Goal: Transaction & Acquisition: Obtain resource

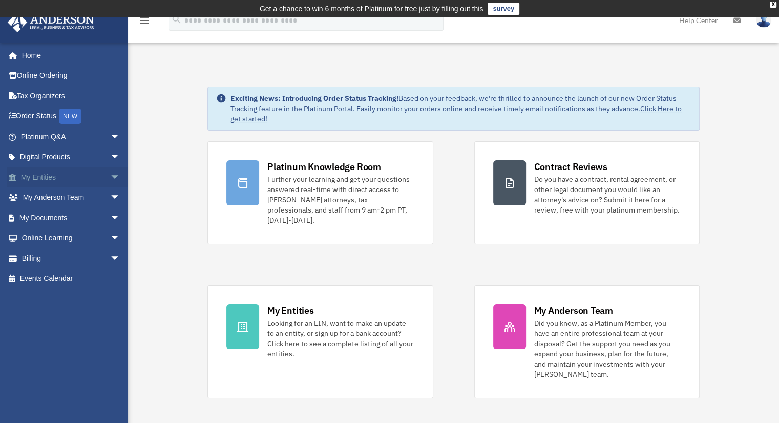
click at [40, 175] on link "My Entities arrow_drop_down" at bounding box center [71, 177] width 129 height 20
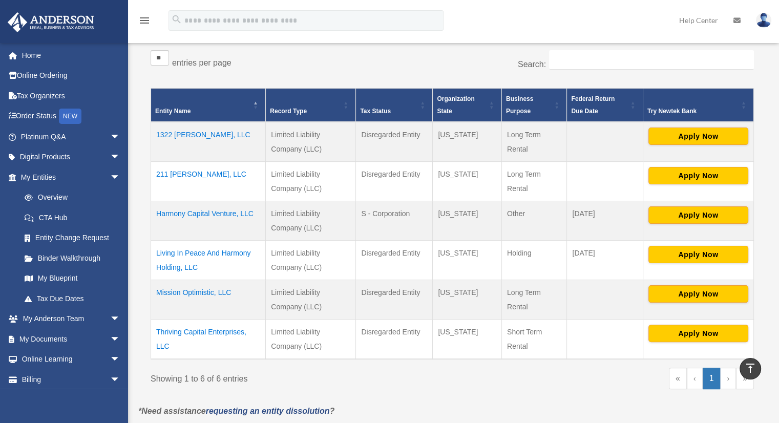
scroll to position [184, 0]
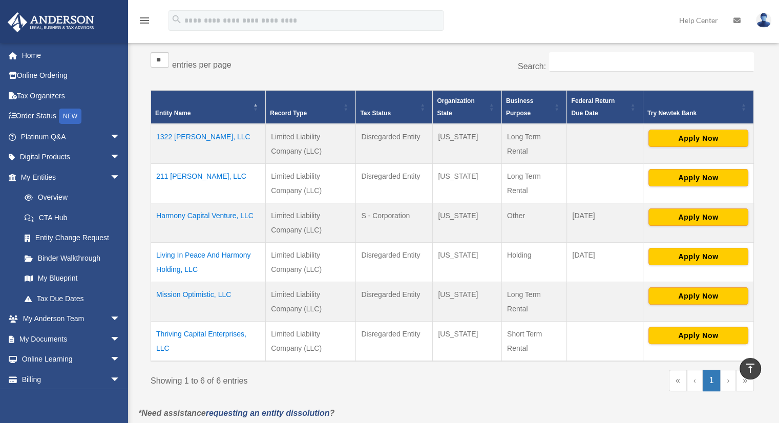
click at [215, 215] on td "Harmony Capital Venture, LLC" at bounding box center [208, 222] width 115 height 39
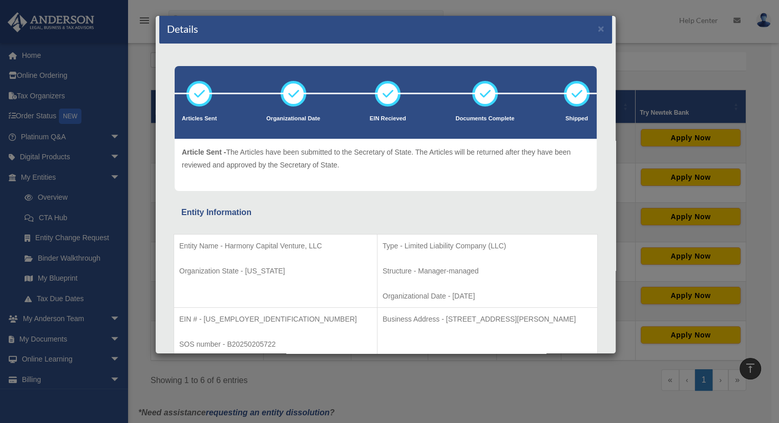
scroll to position [0, 0]
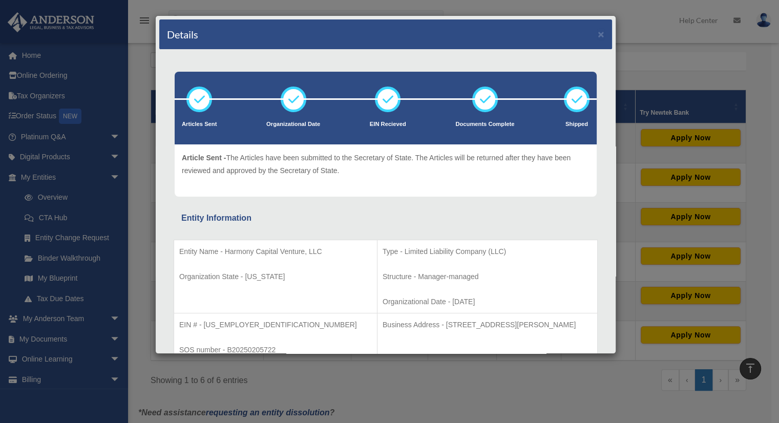
click at [586, 41] on div "Details ×" at bounding box center [385, 34] width 453 height 30
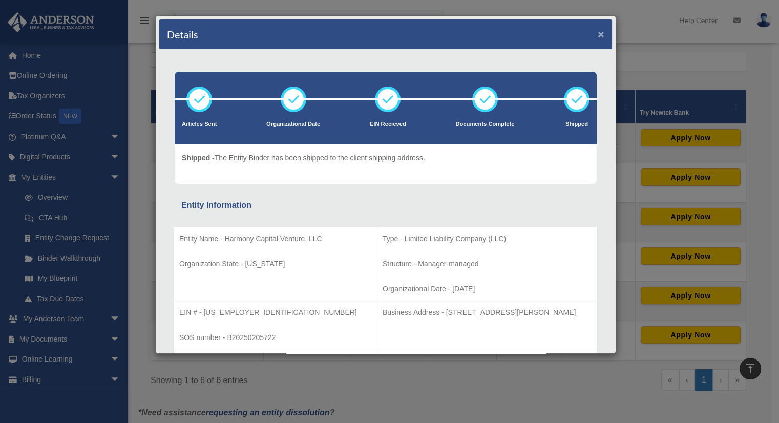
click at [598, 34] on button "×" at bounding box center [601, 34] width 7 height 11
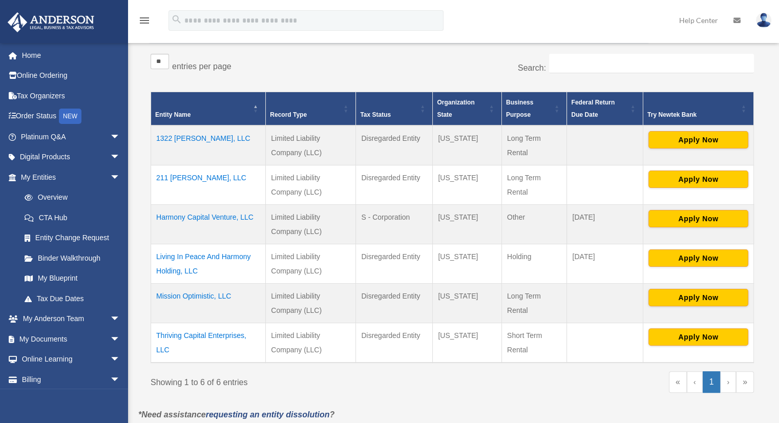
scroll to position [184, 0]
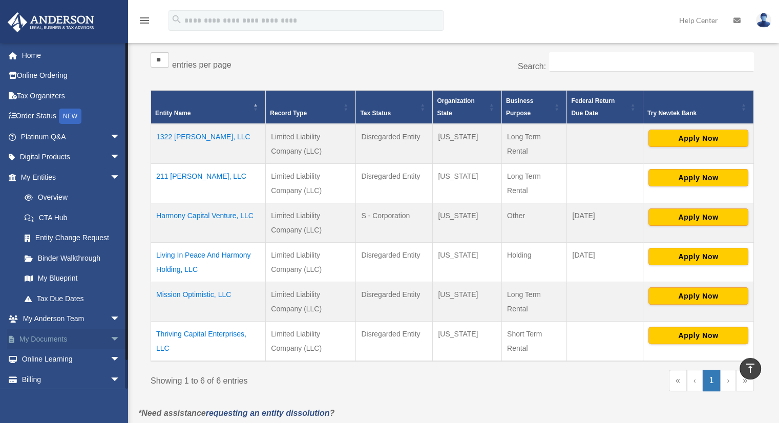
click at [46, 343] on link "My Documents arrow_drop_down" at bounding box center [71, 339] width 129 height 20
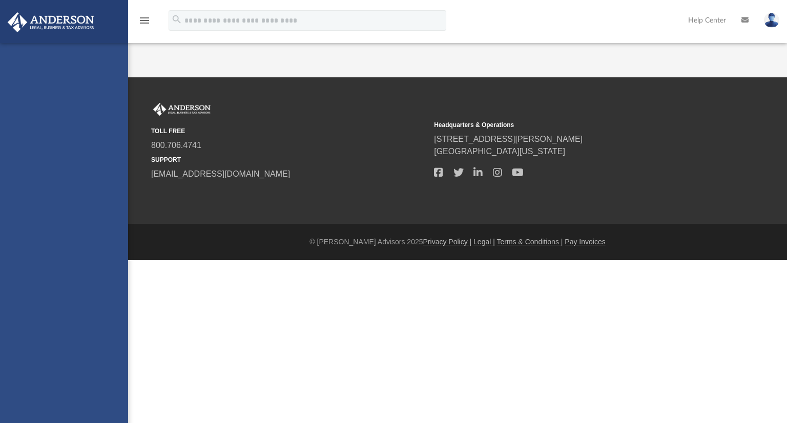
drag, startPoint x: 0, startPoint y: 0, endPoint x: 110, endPoint y: 340, distance: 356.8
click at [110, 340] on div "[EMAIL_ADDRESS][DOMAIN_NAME] Sign Out [EMAIL_ADDRESS][DOMAIN_NAME] Home Online …" at bounding box center [64, 254] width 128 height 423
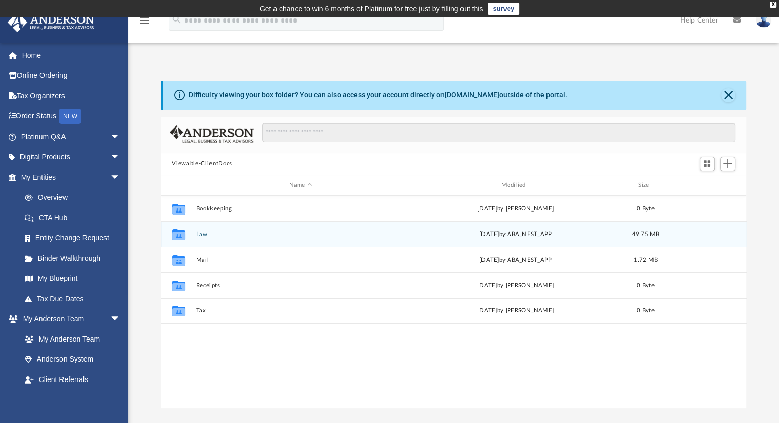
scroll to position [225, 578]
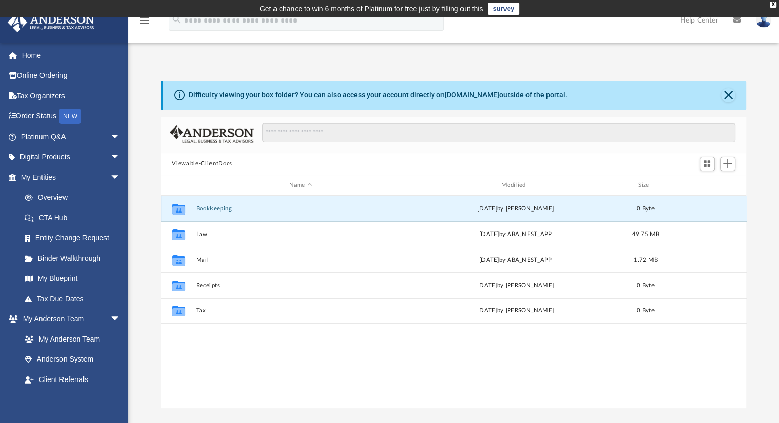
click at [217, 207] on button "Bookkeeping" at bounding box center [301, 208] width 210 height 7
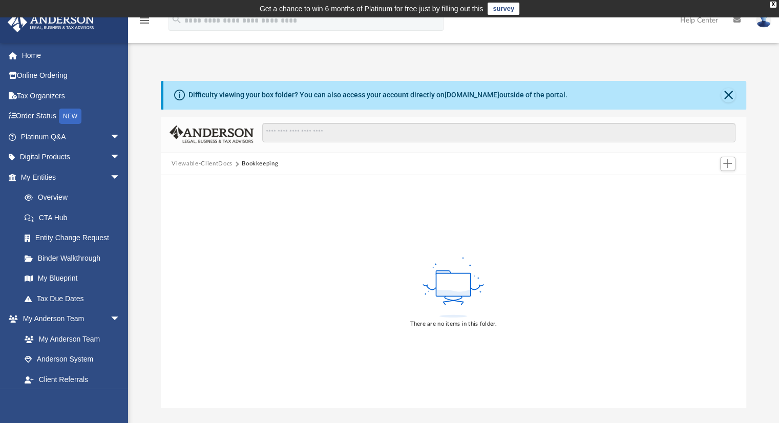
click at [222, 164] on button "Viewable-ClientDocs" at bounding box center [202, 163] width 60 height 9
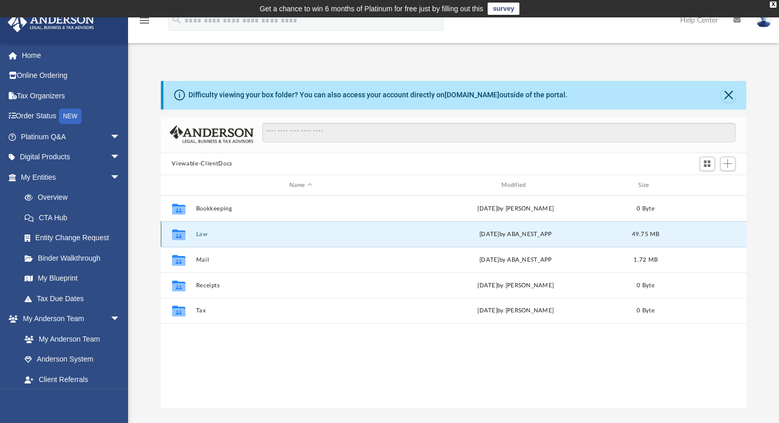
click at [202, 234] on button "Law" at bounding box center [301, 234] width 210 height 7
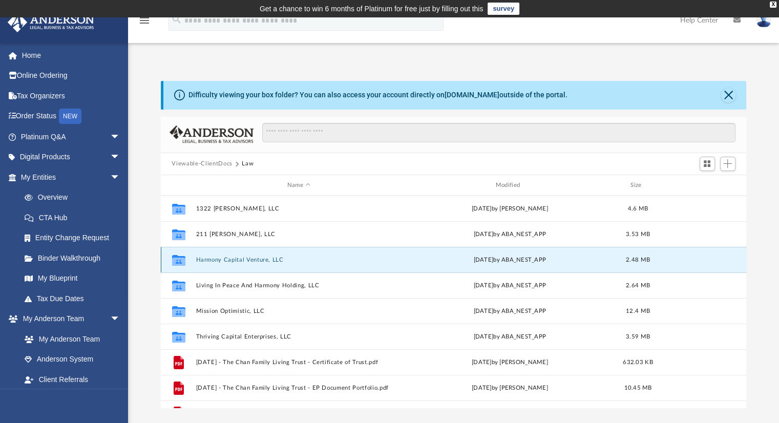
click at [232, 258] on button "Harmony Capital Venture, LLC" at bounding box center [299, 260] width 206 height 7
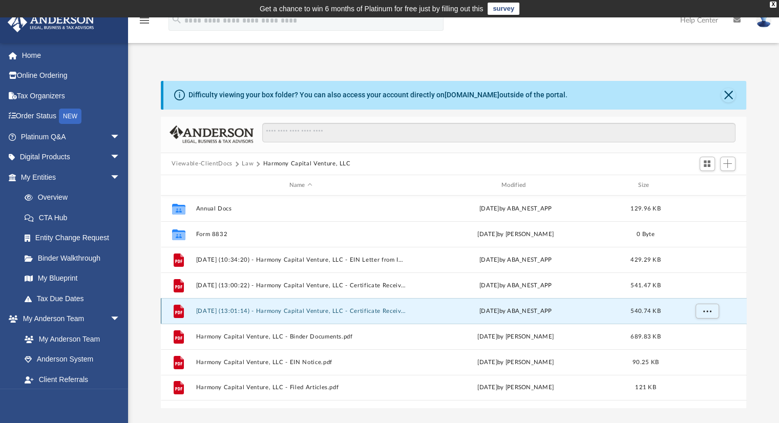
click at [345, 311] on button "2025.09.04 (13:01:14) - Harmony Capital Venture, LLC - Certificate Received.pdf" at bounding box center [301, 311] width 210 height 7
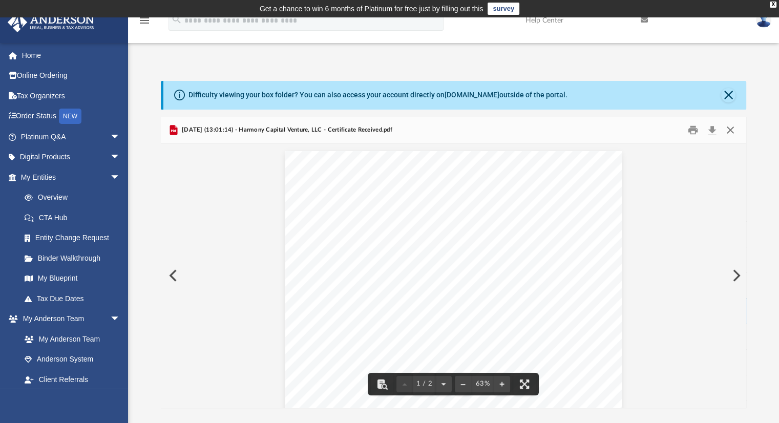
click at [733, 129] on button "Close" at bounding box center [730, 130] width 18 height 16
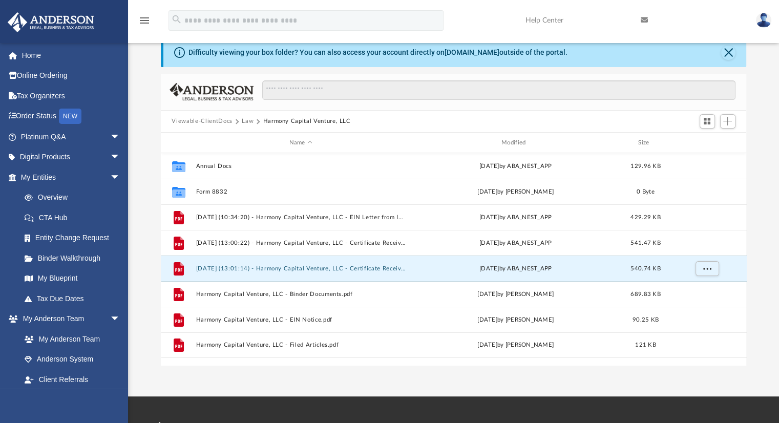
scroll to position [44, 0]
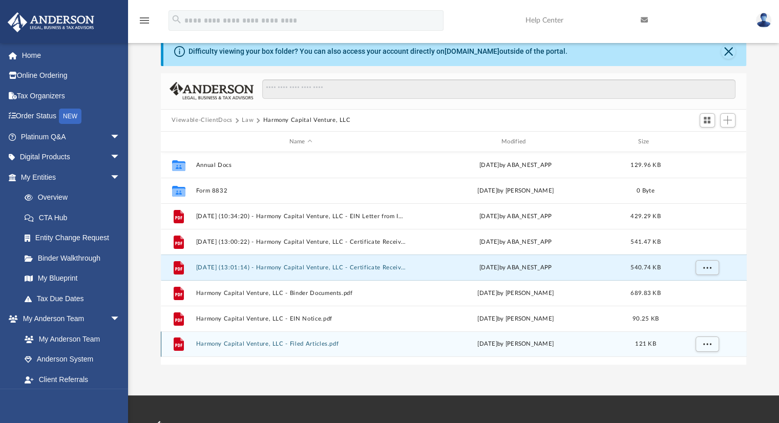
click at [308, 347] on button "Harmony Capital Venture, LLC - Filed Articles.pdf" at bounding box center [301, 344] width 210 height 7
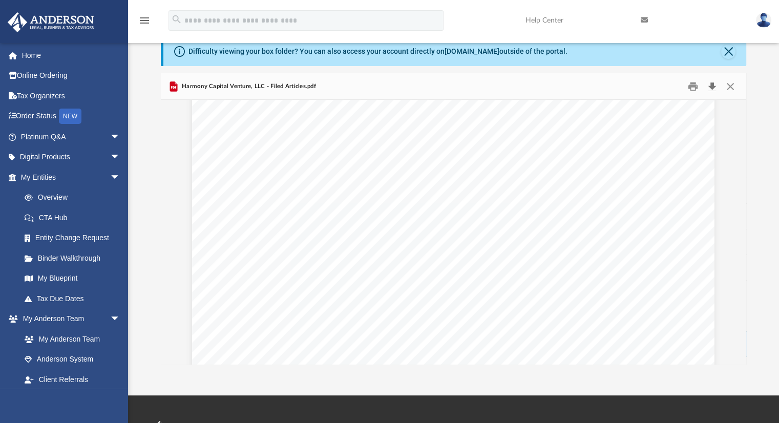
click at [712, 86] on button "Download" at bounding box center [712, 86] width 18 height 16
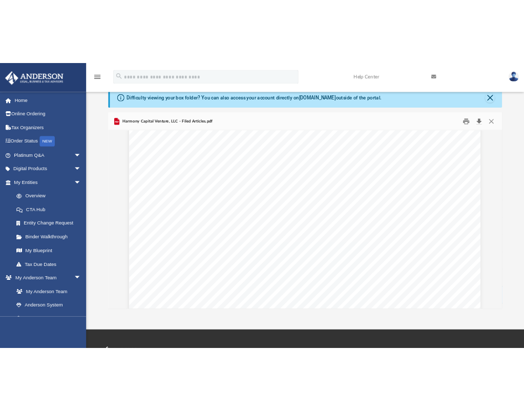
scroll to position [0, 0]
